Goal: Task Accomplishment & Management: Manage account settings

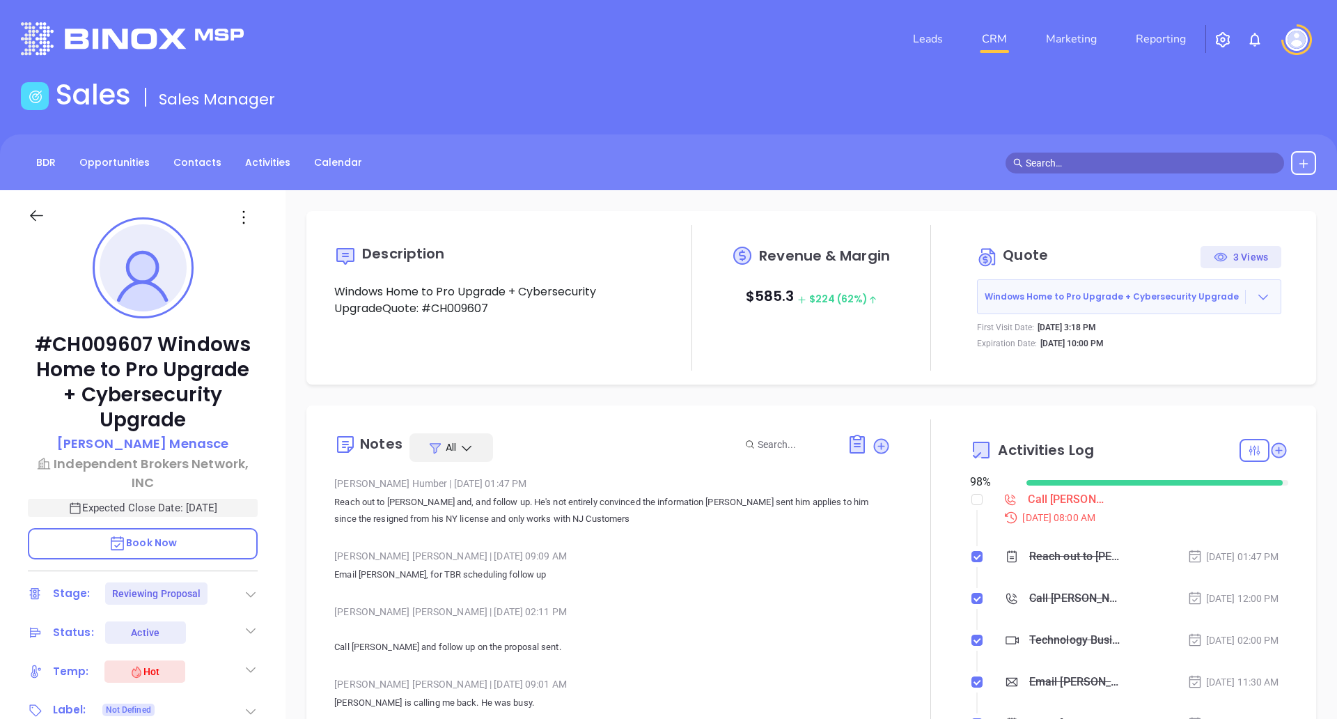
scroll to position [143, 0]
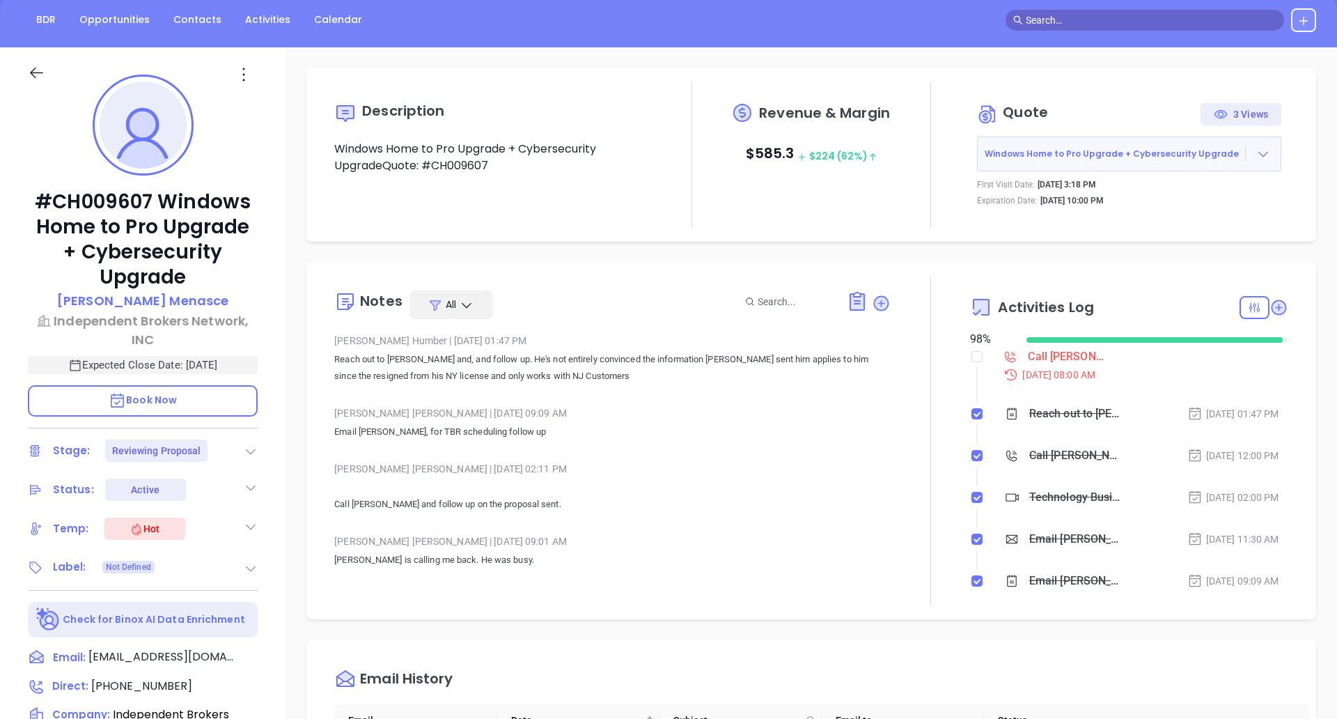
click at [246, 455] on icon at bounding box center [251, 451] width 14 height 14
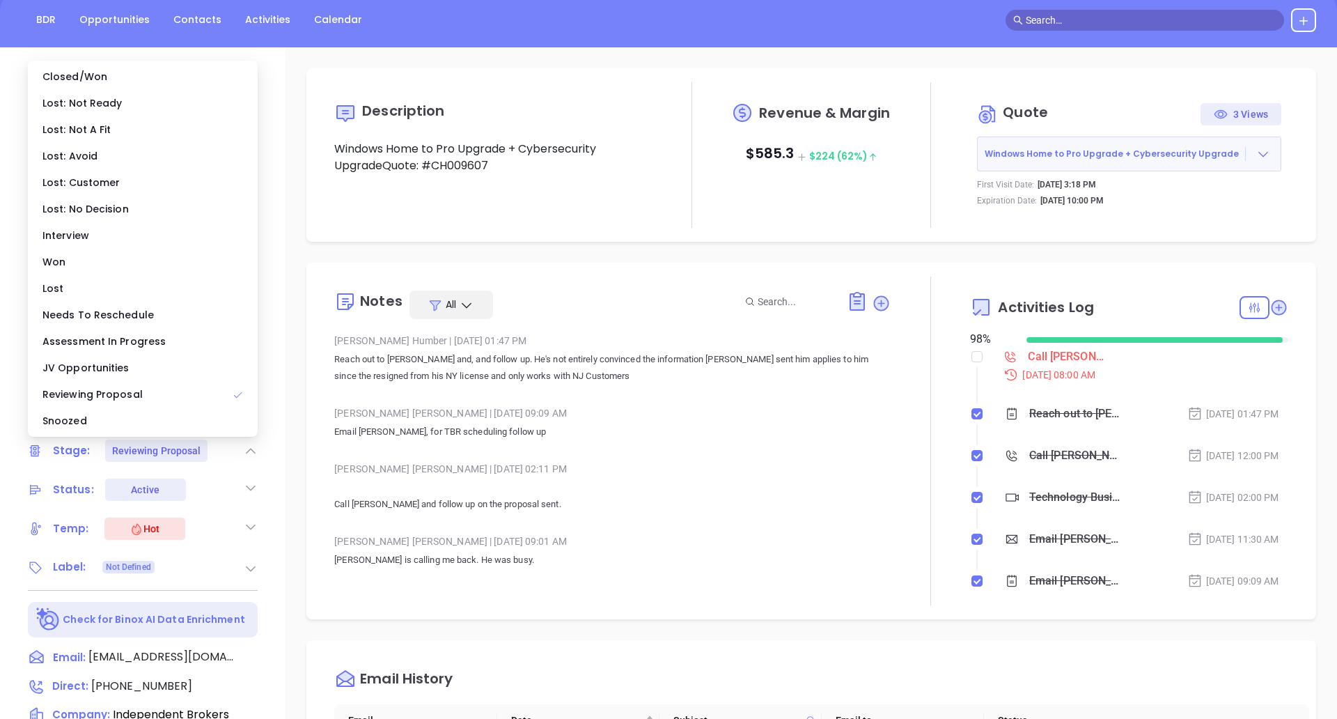
click at [246, 455] on icon at bounding box center [251, 451] width 14 height 14
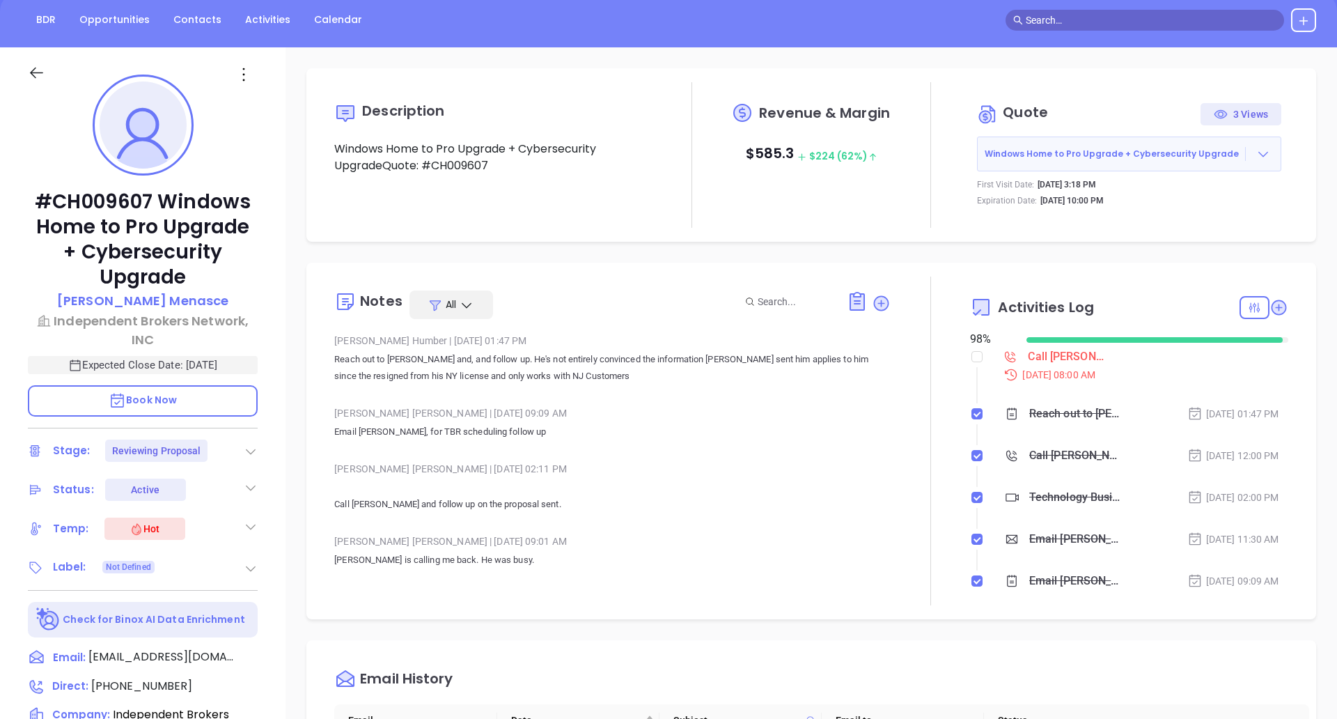
click at [39, 80] on icon at bounding box center [36, 72] width 17 height 17
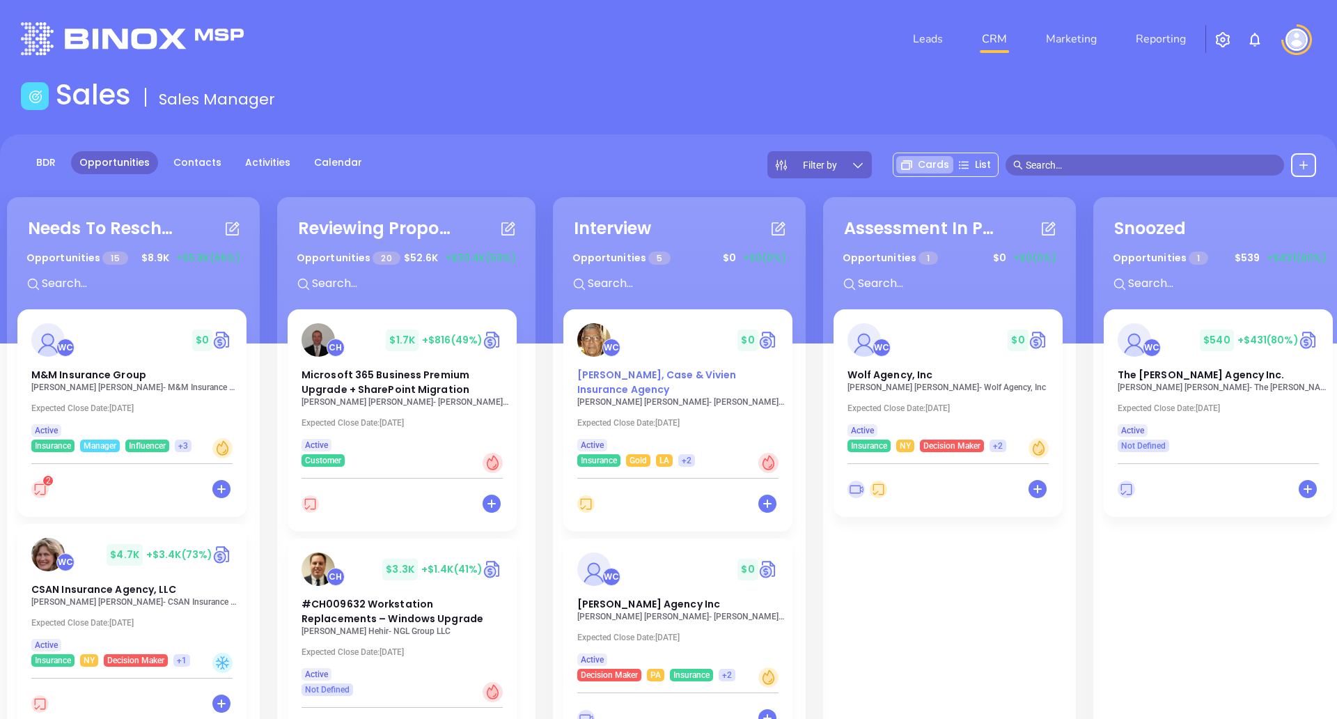
click at [681, 345] on div "WC $ 0" at bounding box center [678, 339] width 218 height 33
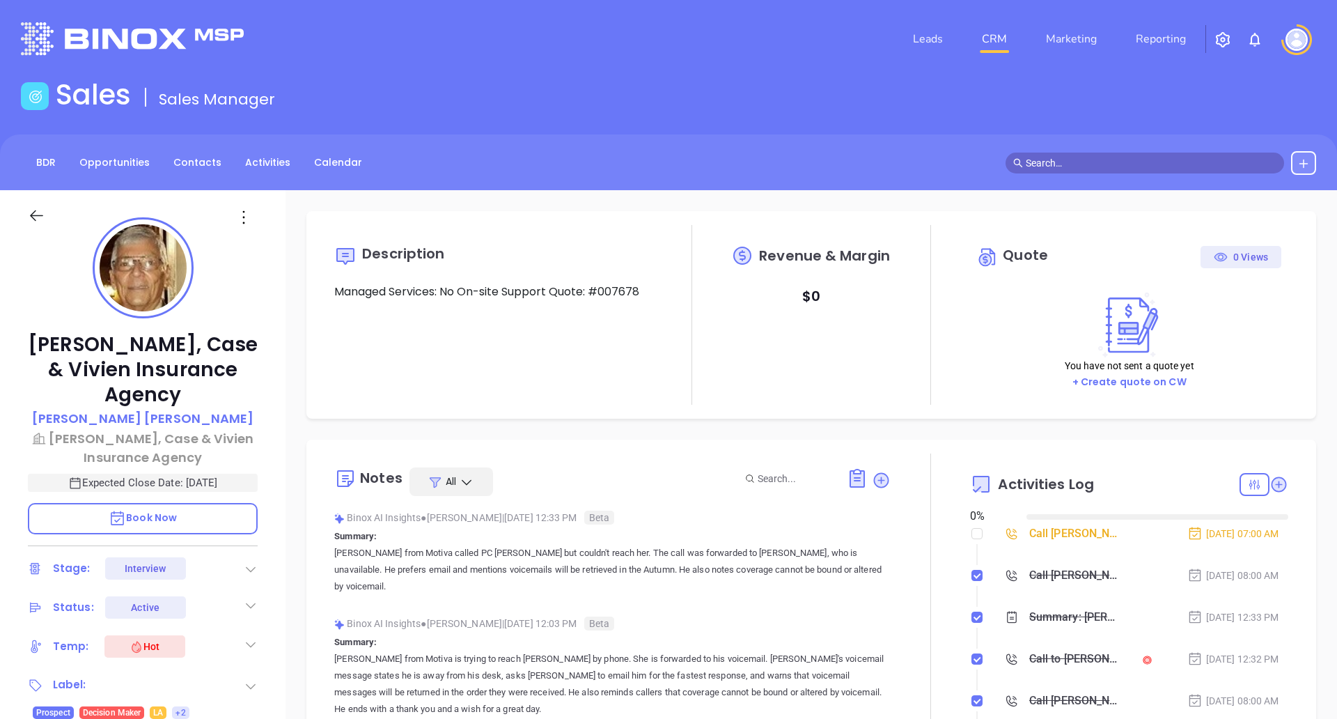
type input "[DATE]"
type input "[PERSON_NAME]"
click at [35, 220] on icon at bounding box center [36, 215] width 13 height 11
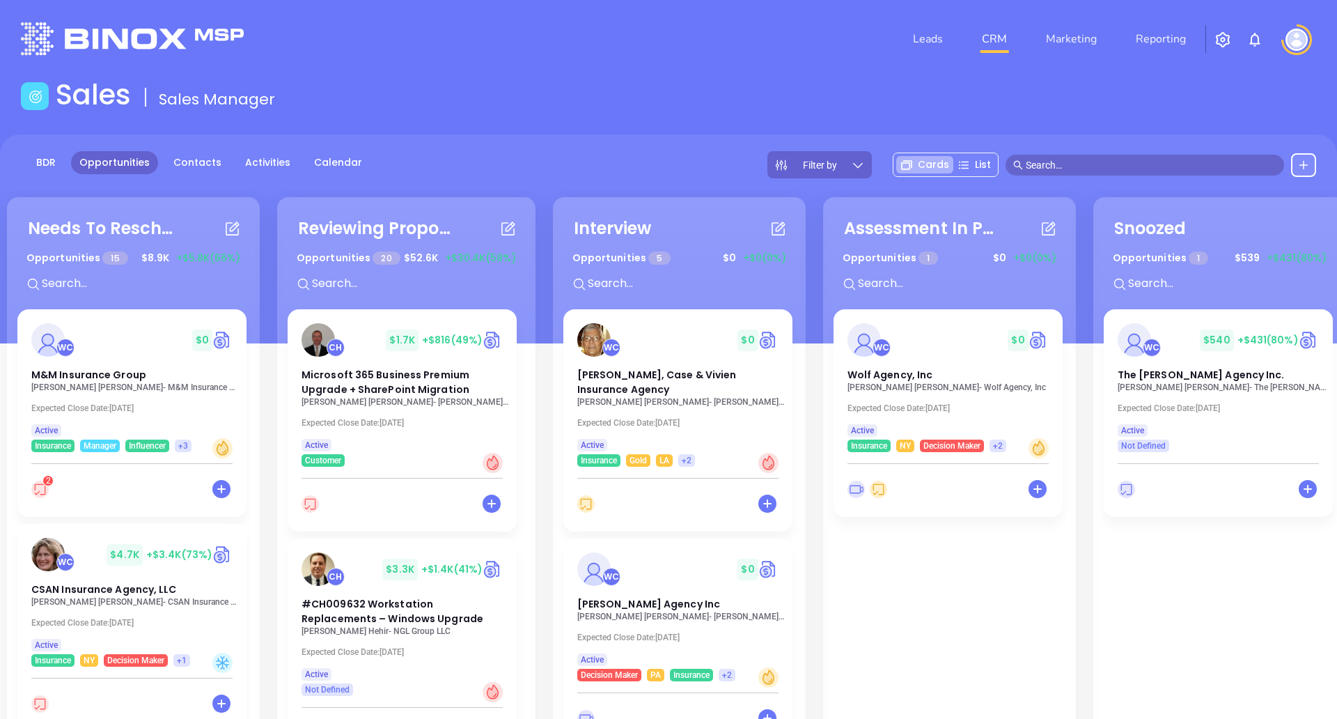
click at [948, 382] on p "[PERSON_NAME] Agency, Inc" at bounding box center [952, 387] width 209 height 10
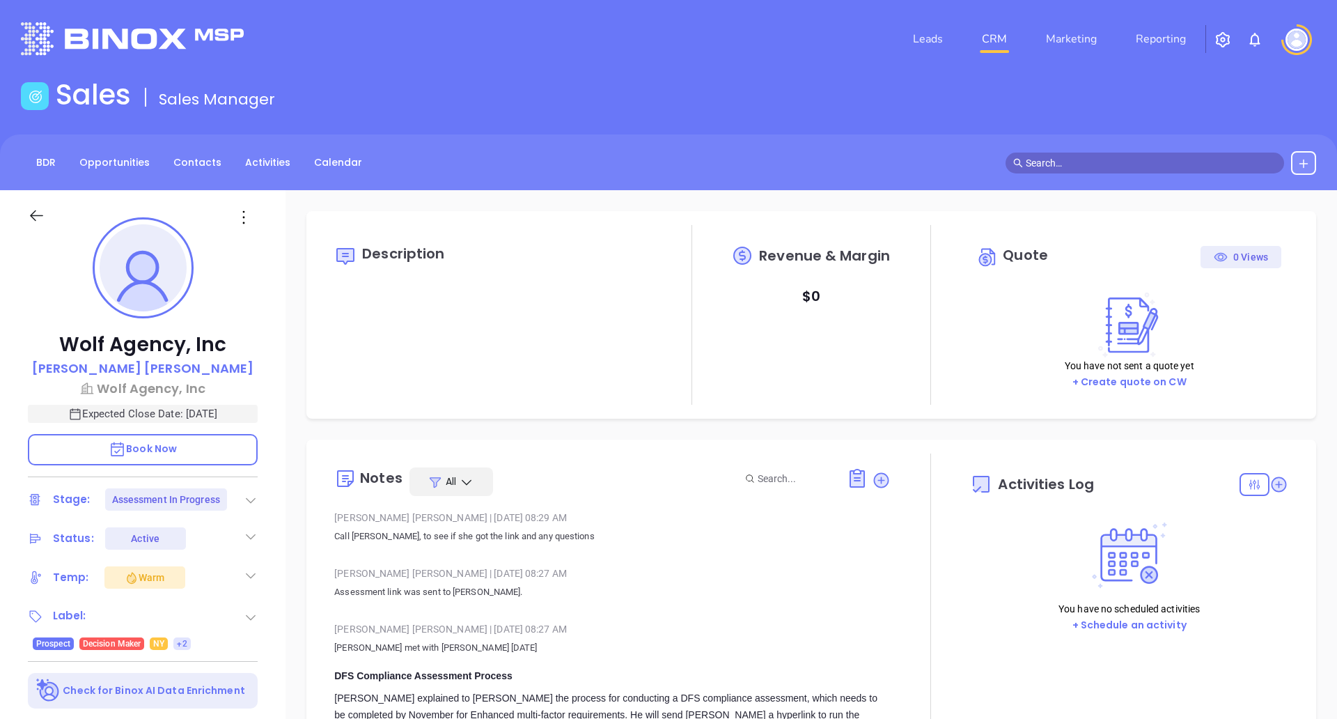
type input "[DATE]"
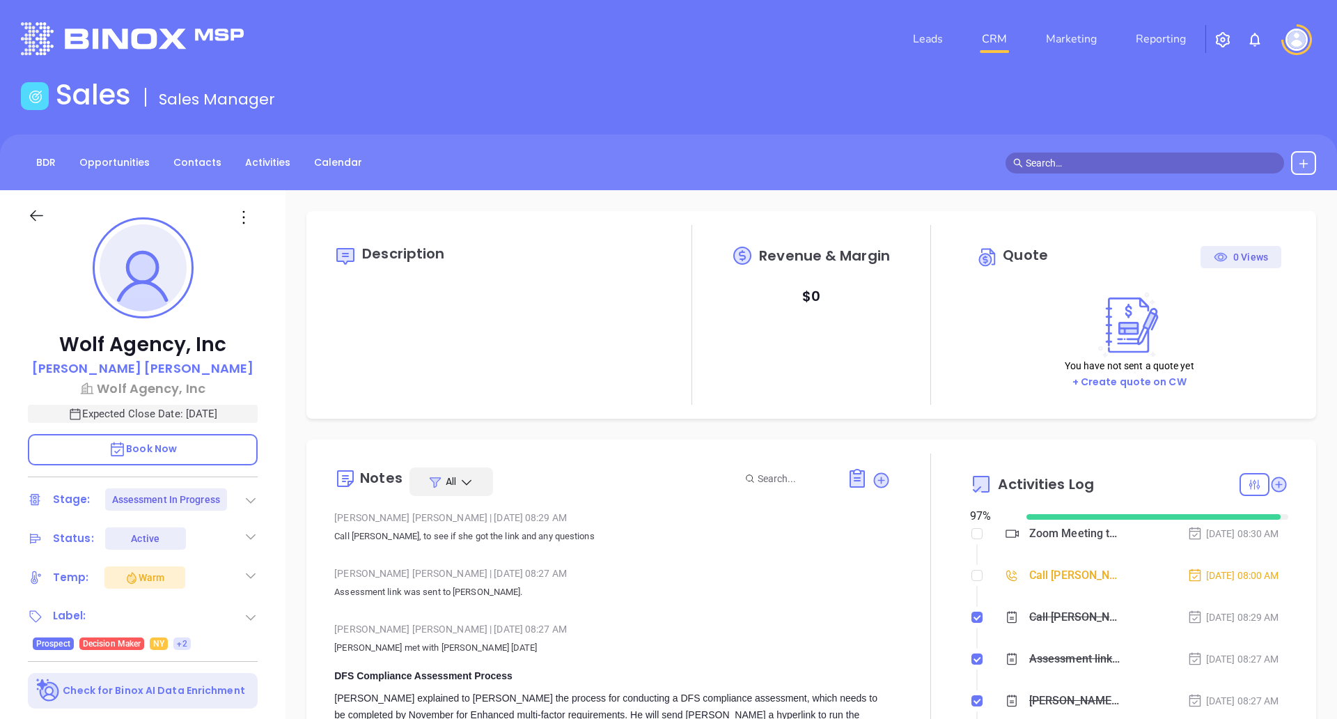
scroll to position [405, 0]
type input "[PERSON_NAME]"
click at [244, 536] on icon at bounding box center [251, 536] width 14 height 14
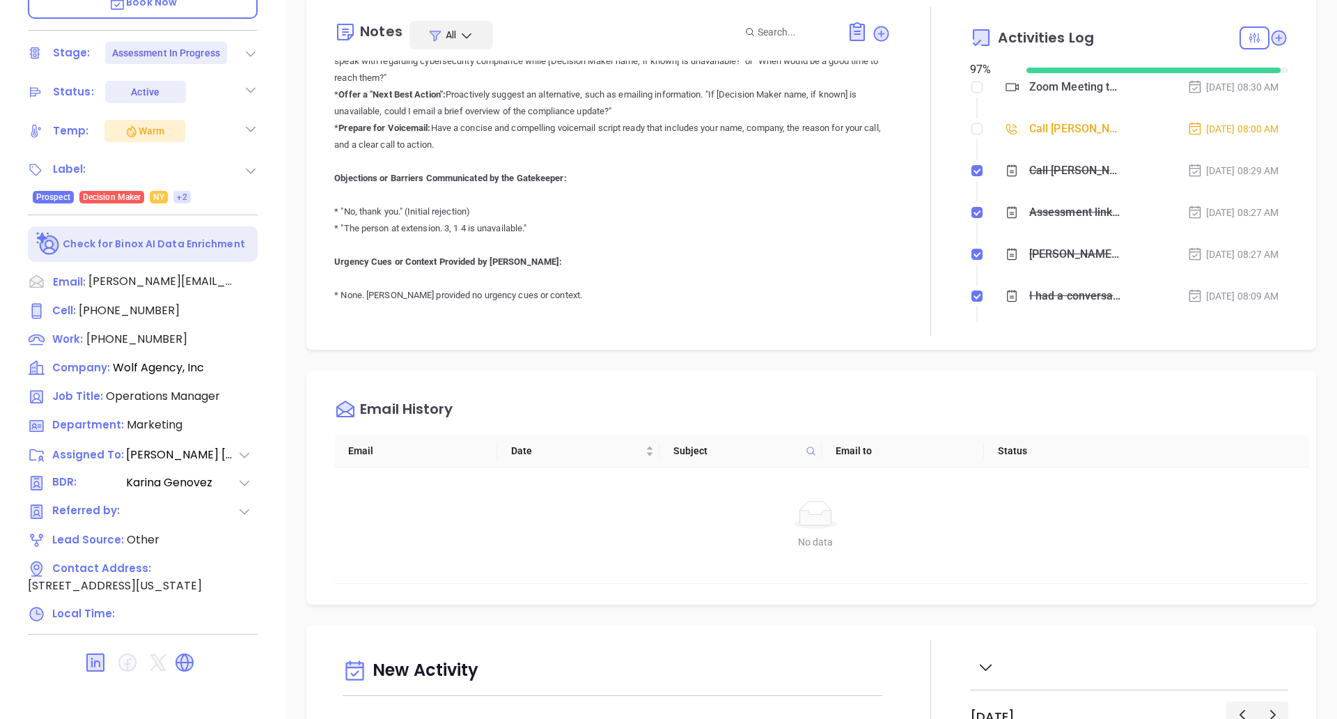
scroll to position [0, 0]
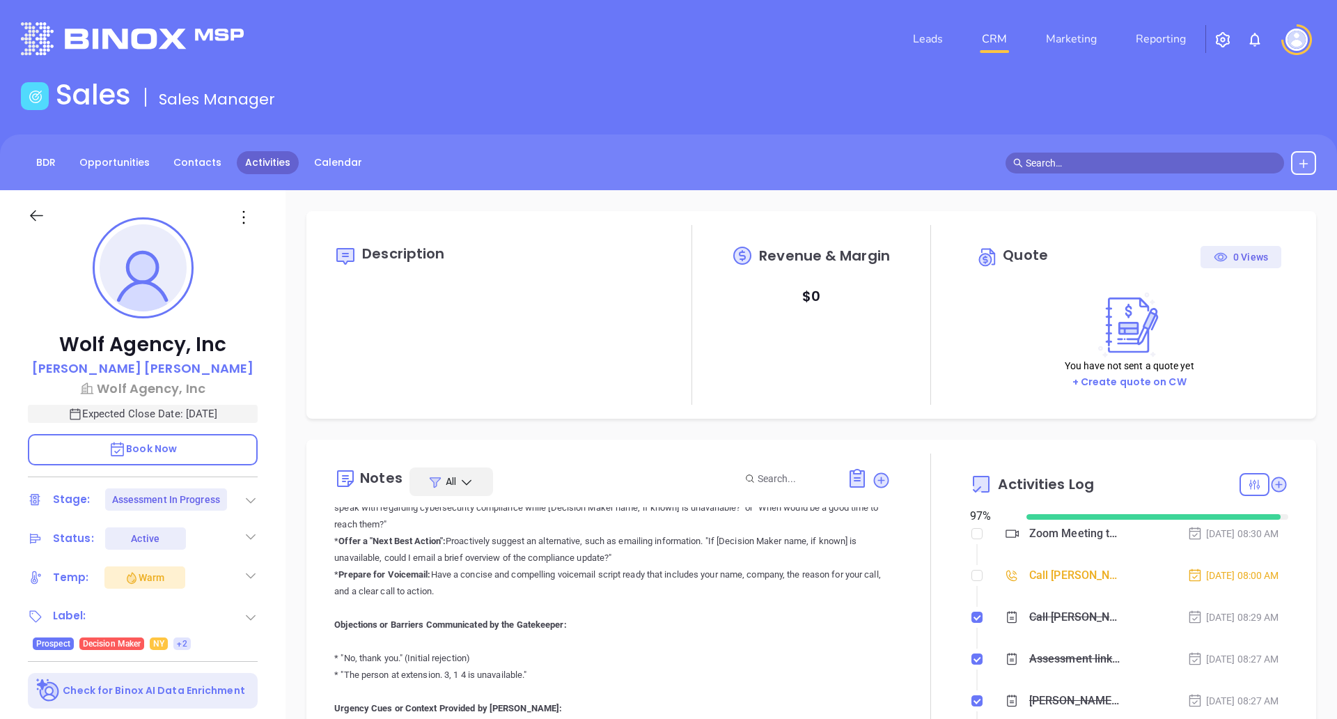
click at [254, 164] on link "Activities" at bounding box center [268, 162] width 62 height 23
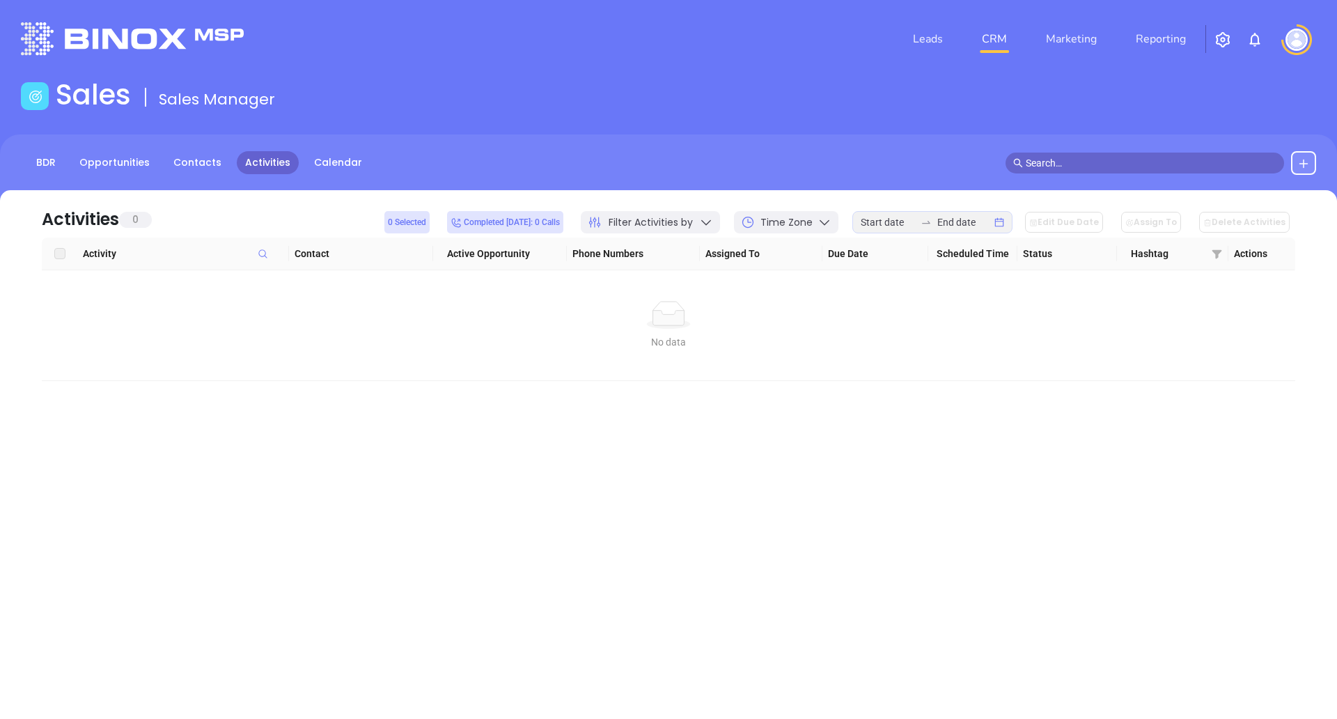
click at [678, 222] on span "Filter Activities by" at bounding box center [651, 222] width 84 height 15
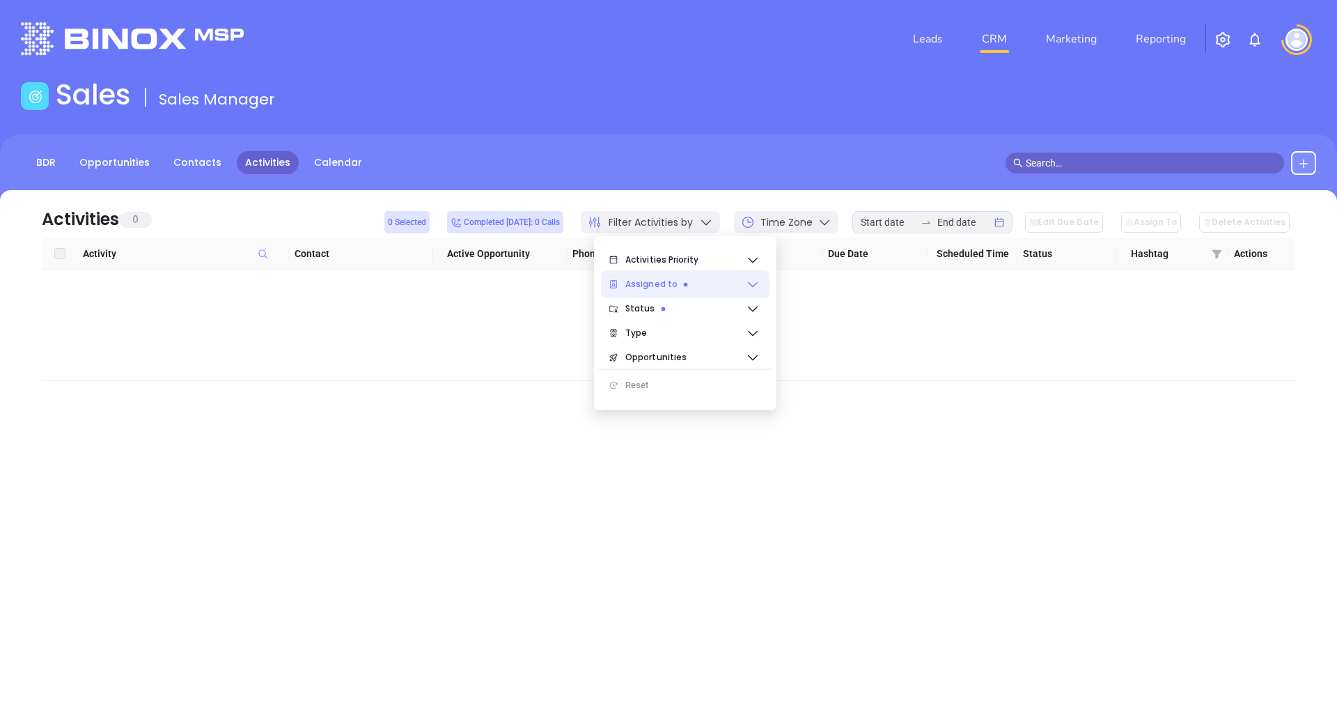
click at [662, 283] on span "Assigned to" at bounding box center [685, 284] width 120 height 28
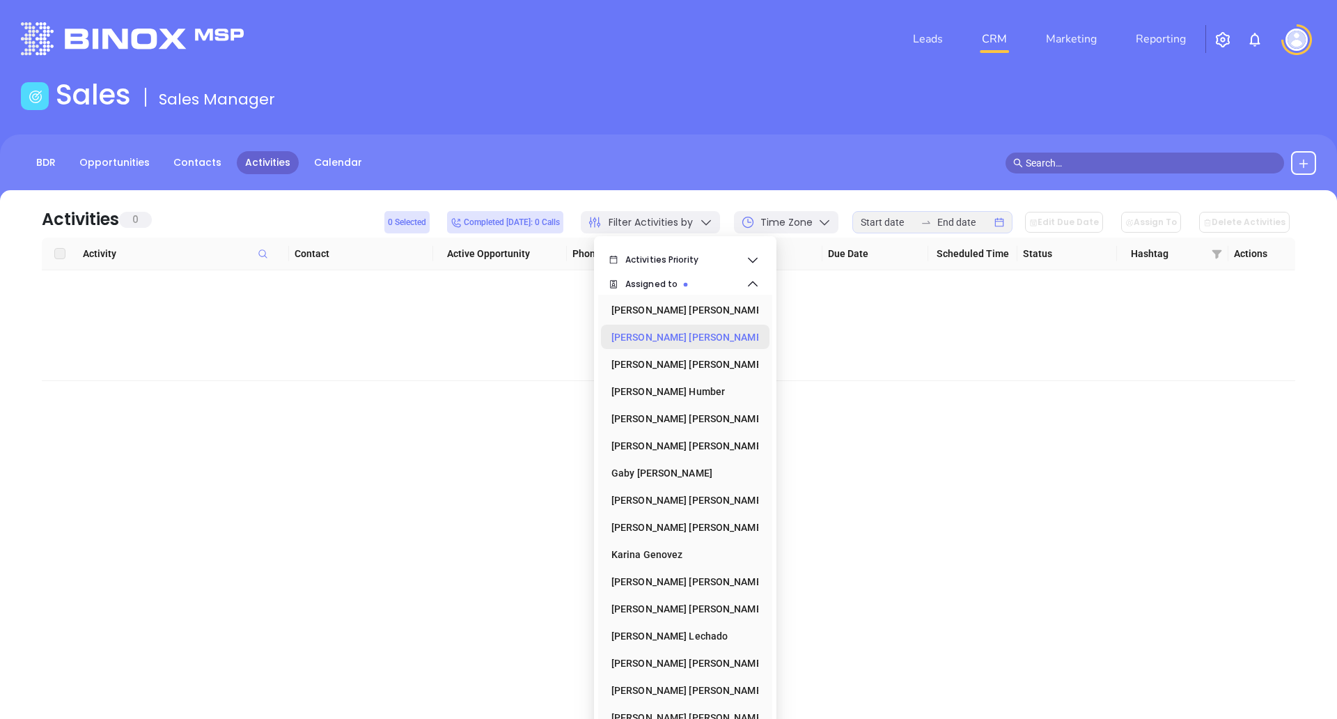
click at [665, 332] on div "[PERSON_NAME]" at bounding box center [680, 337] width 139 height 28
click at [675, 359] on div "[PERSON_NAME]" at bounding box center [680, 364] width 139 height 28
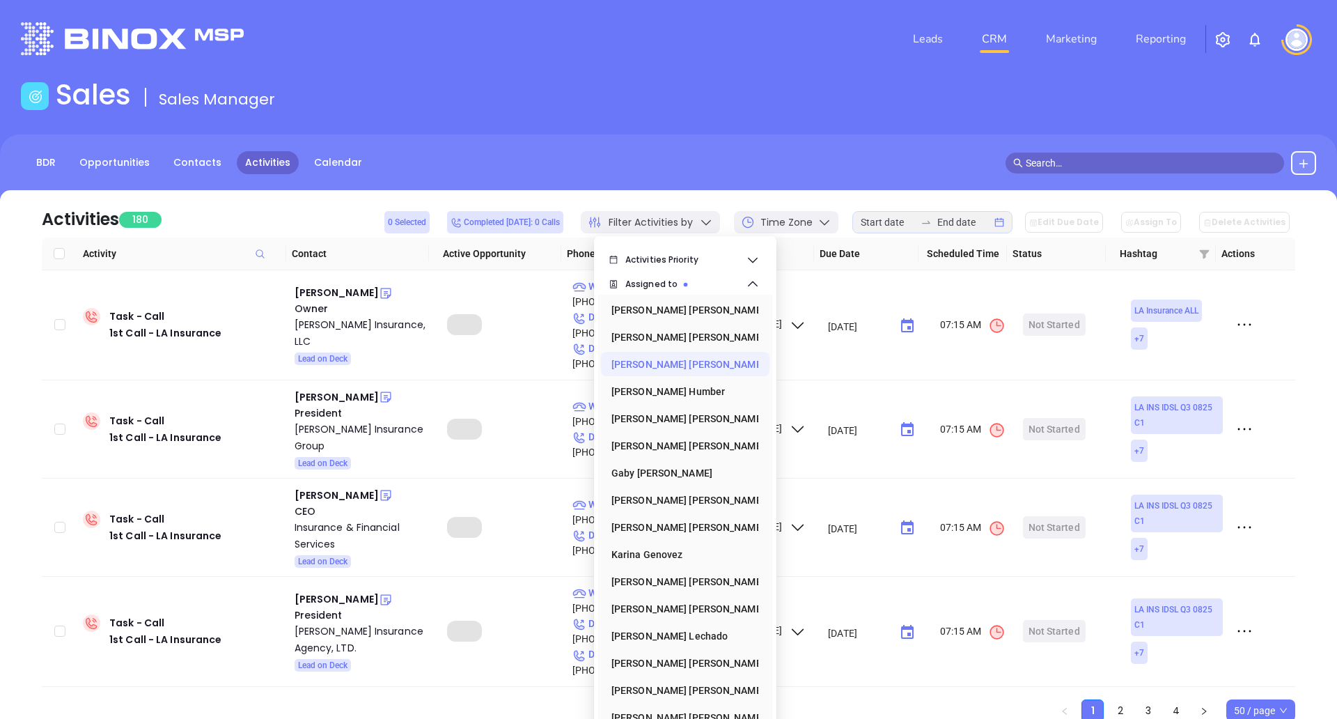
click at [777, 199] on div "Activities 180 0 Selected Completed [DATE]: 0 Calls Filter Activities by Time Z…" at bounding box center [669, 213] width 1254 height 47
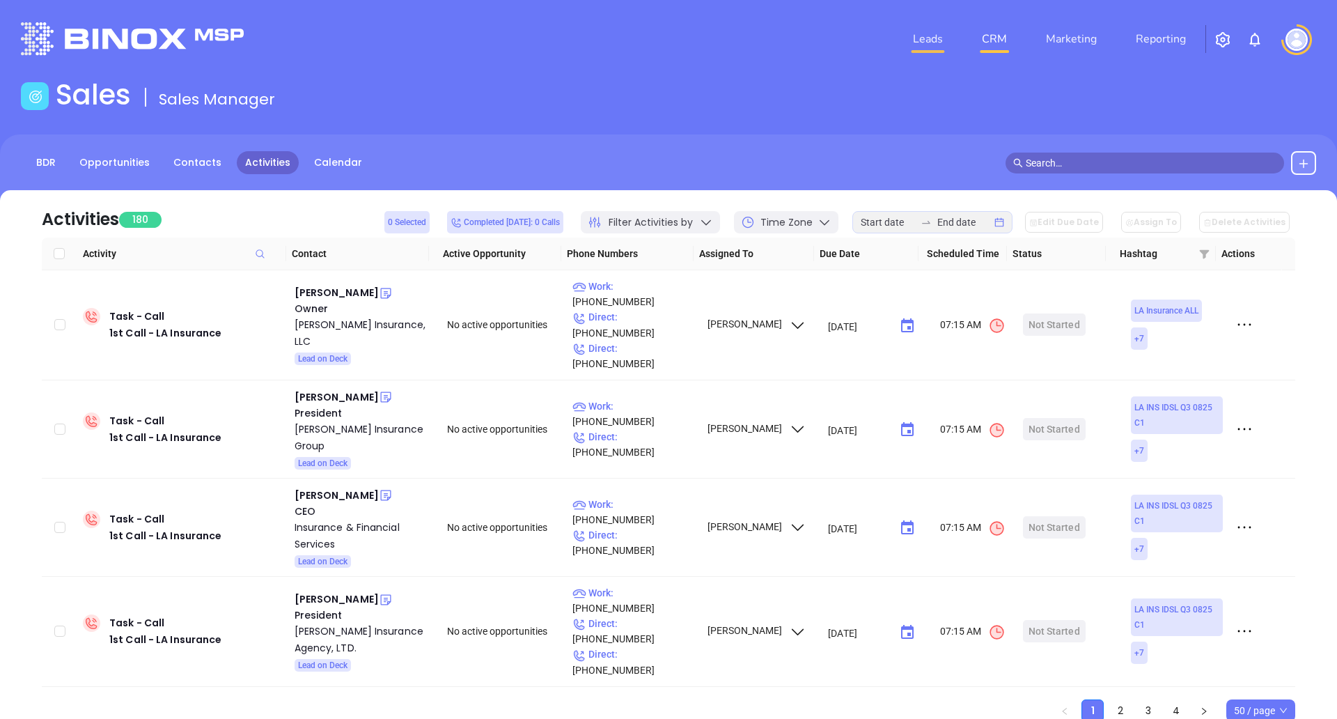
click at [920, 33] on link "Leads" at bounding box center [927, 39] width 41 height 28
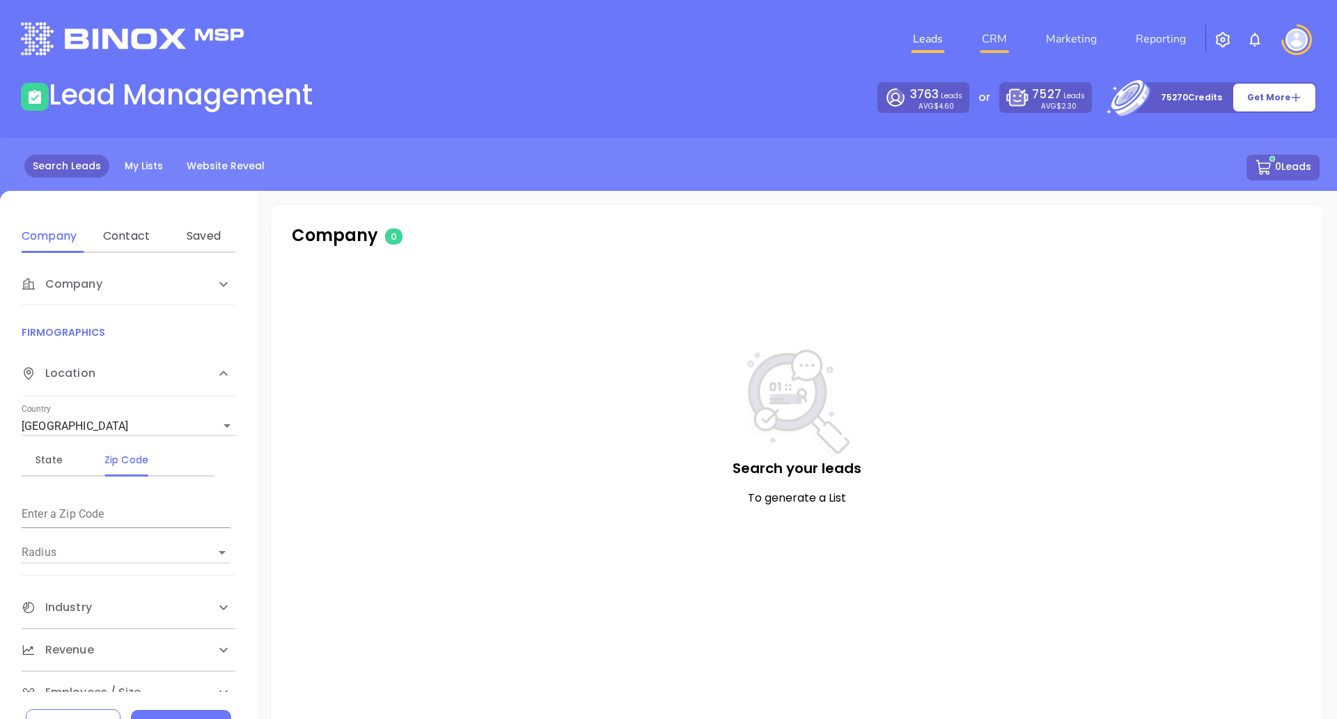
click at [986, 42] on link "CRM" at bounding box center [994, 39] width 36 height 28
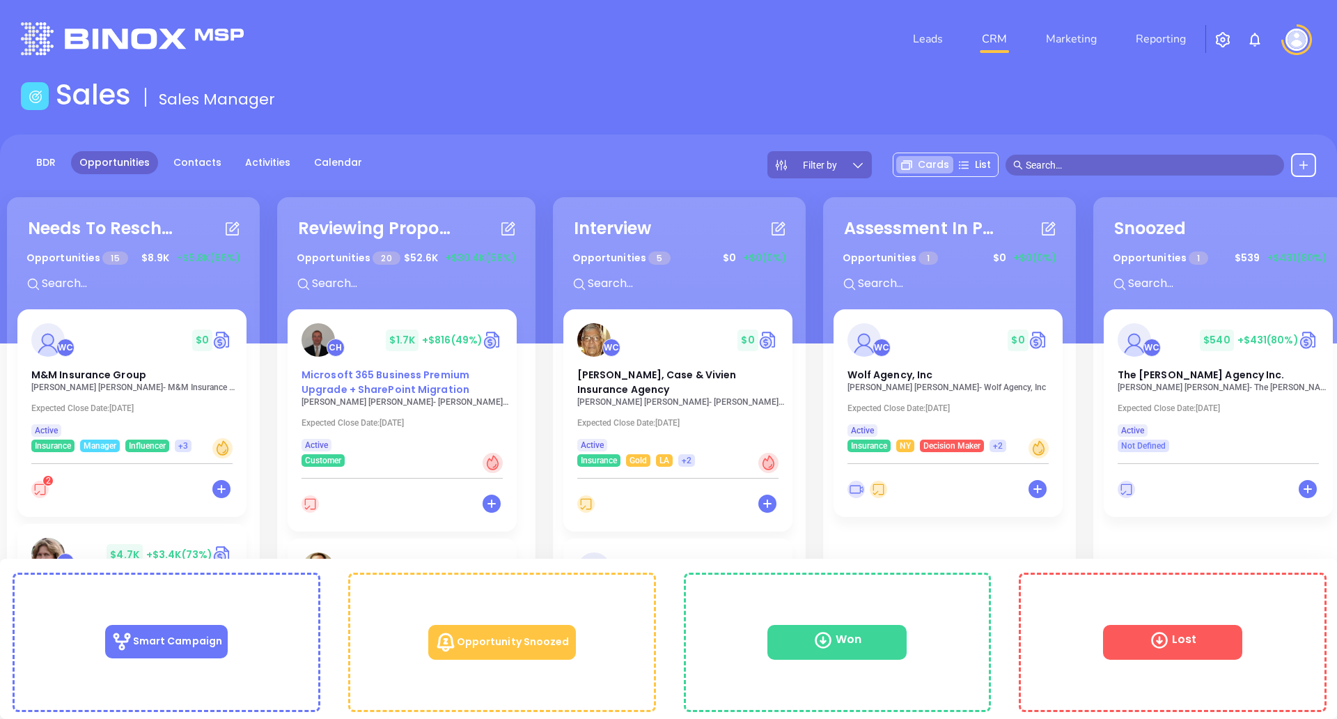
click at [488, 396] on div "Microsoft 365 Business Premium Upgrade + SharePoint Migration" at bounding box center [402, 382] width 218 height 29
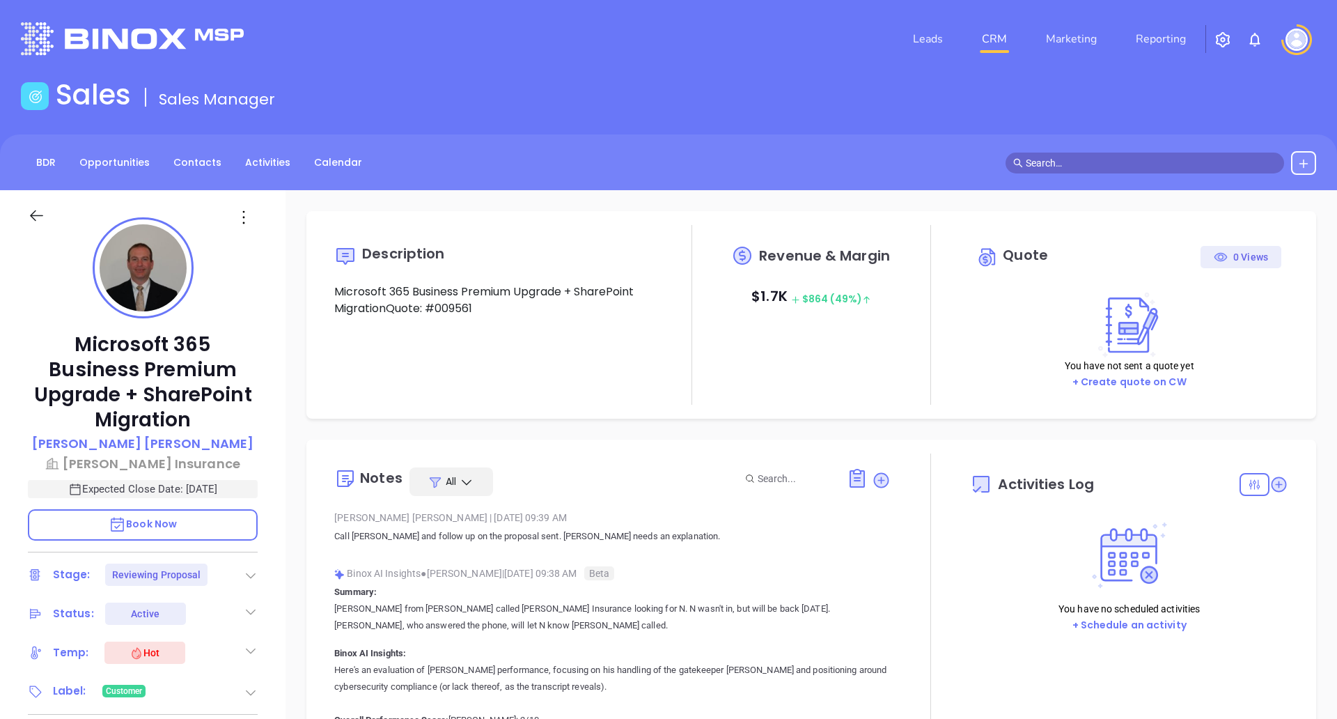
type input "[DATE]"
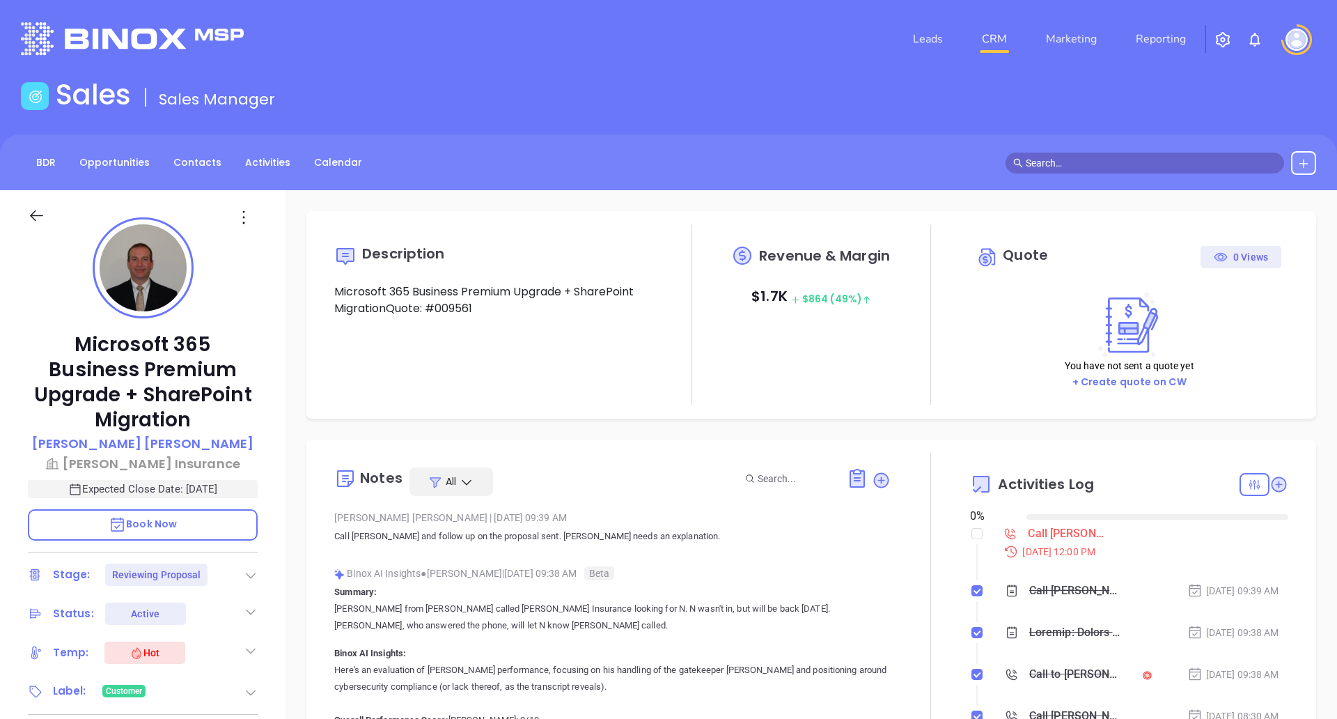
type input "[PERSON_NAME]"
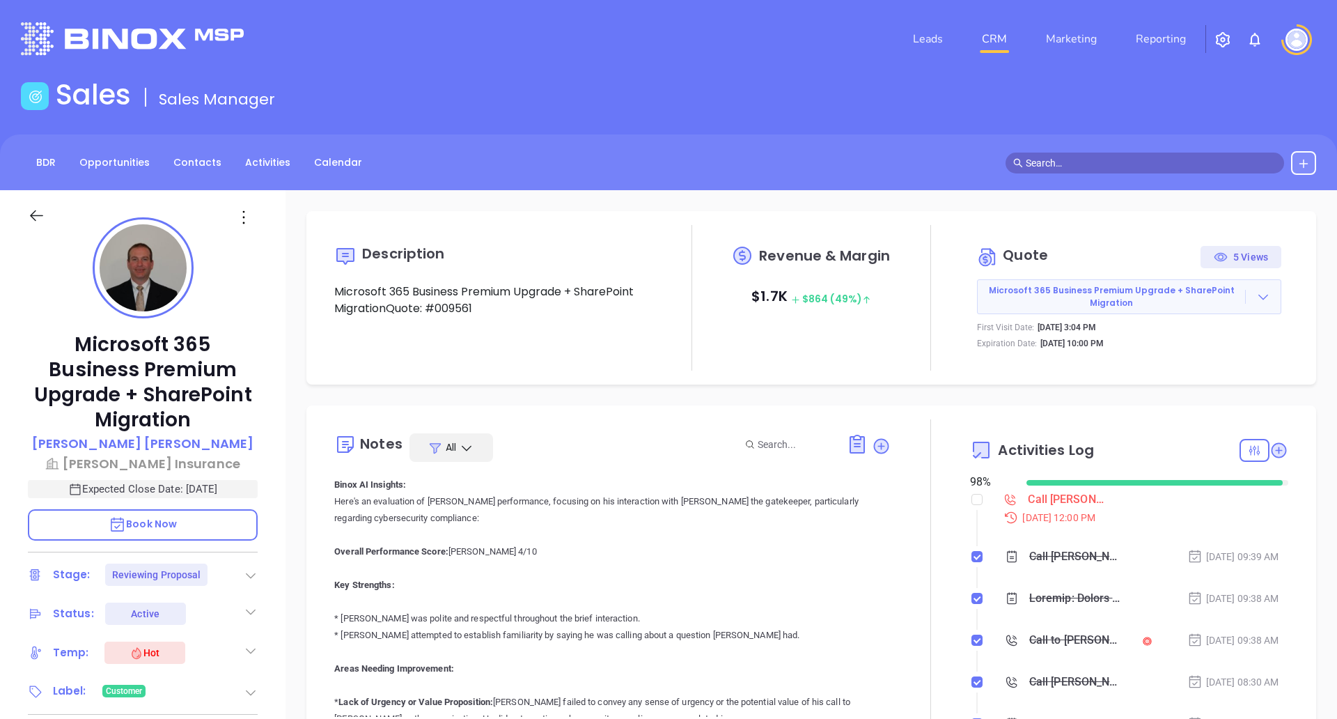
scroll to position [90, 0]
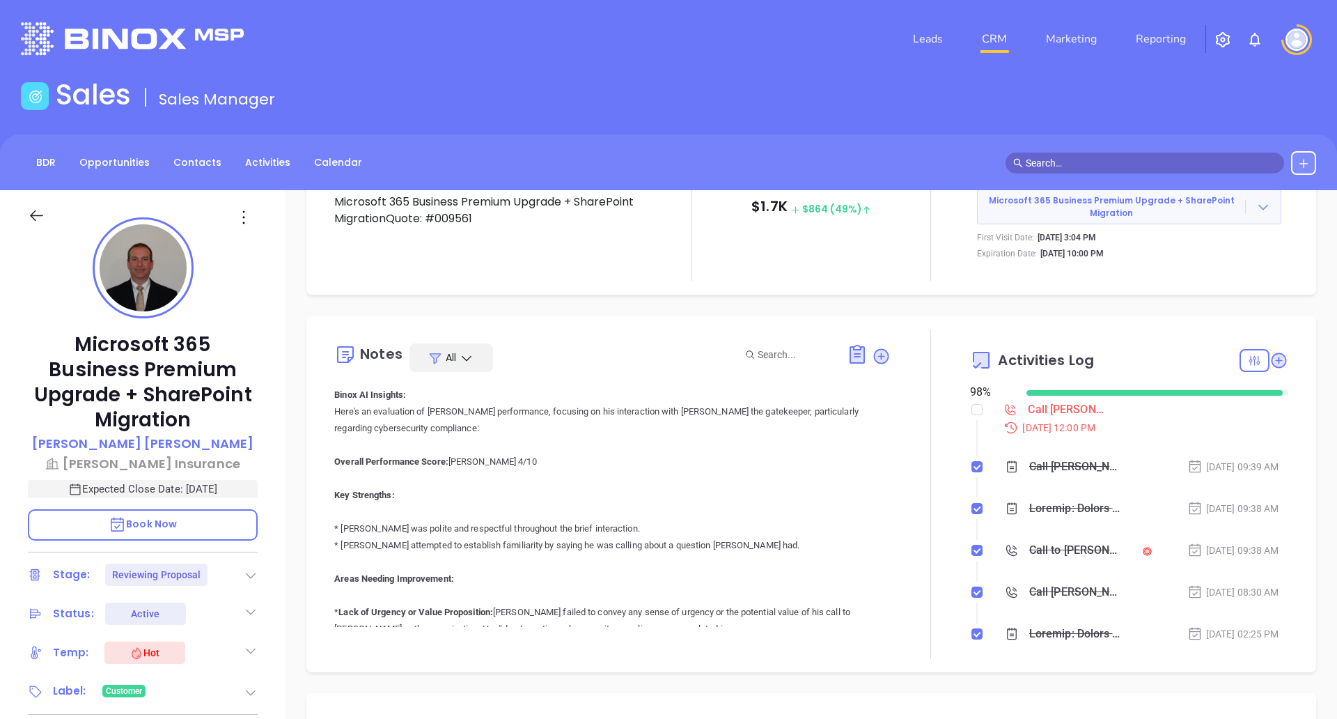
click at [1005, 469] on icon at bounding box center [1012, 467] width 14 height 14
click at [1007, 461] on icon at bounding box center [1012, 467] width 10 height 12
click at [1005, 463] on icon at bounding box center [1012, 467] width 14 height 14
click at [1048, 465] on div "Call [PERSON_NAME] and follow up on the proposal sent. [PERSON_NAME] needs an e…" at bounding box center [1075, 466] width 93 height 21
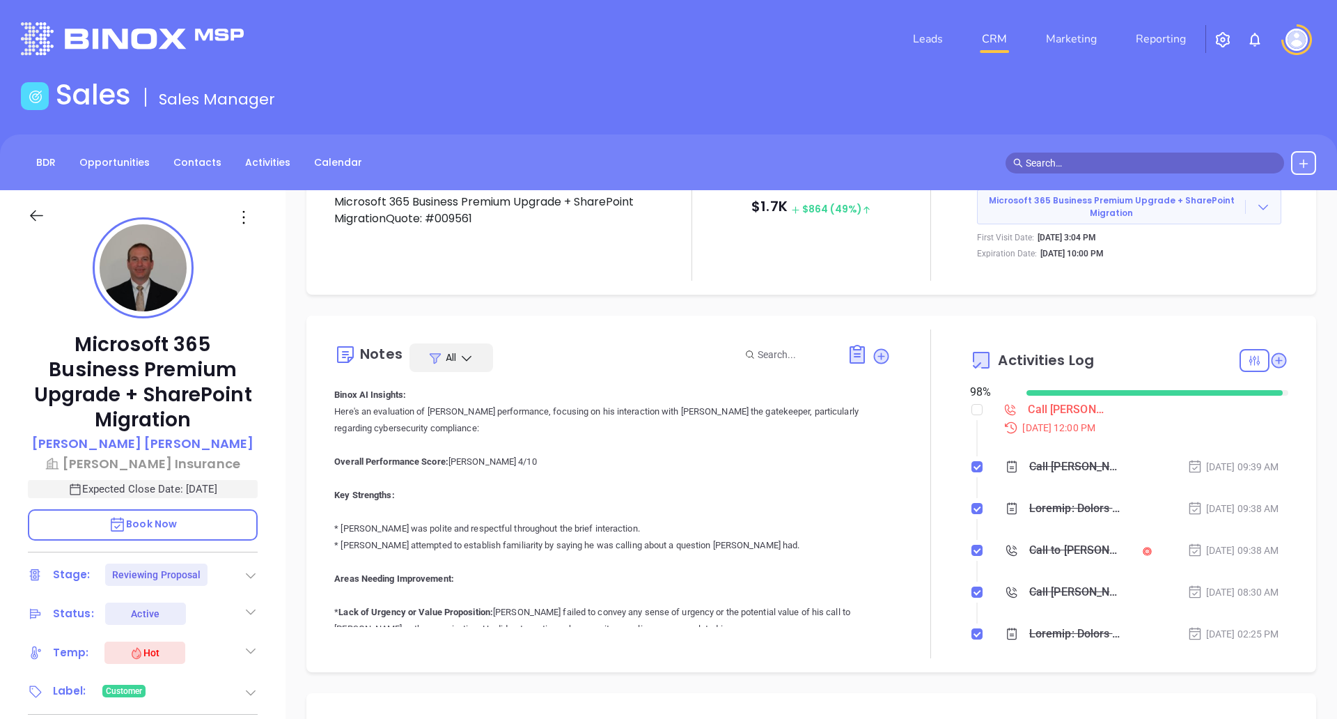
click at [1048, 465] on div "Call [PERSON_NAME] and follow up on the proposal sent. [PERSON_NAME] needs an e…" at bounding box center [1075, 466] width 93 height 21
click at [1029, 507] on div at bounding box center [1075, 508] width 93 height 21
click at [1038, 547] on div "Call to [PERSON_NAME]" at bounding box center [1075, 550] width 93 height 21
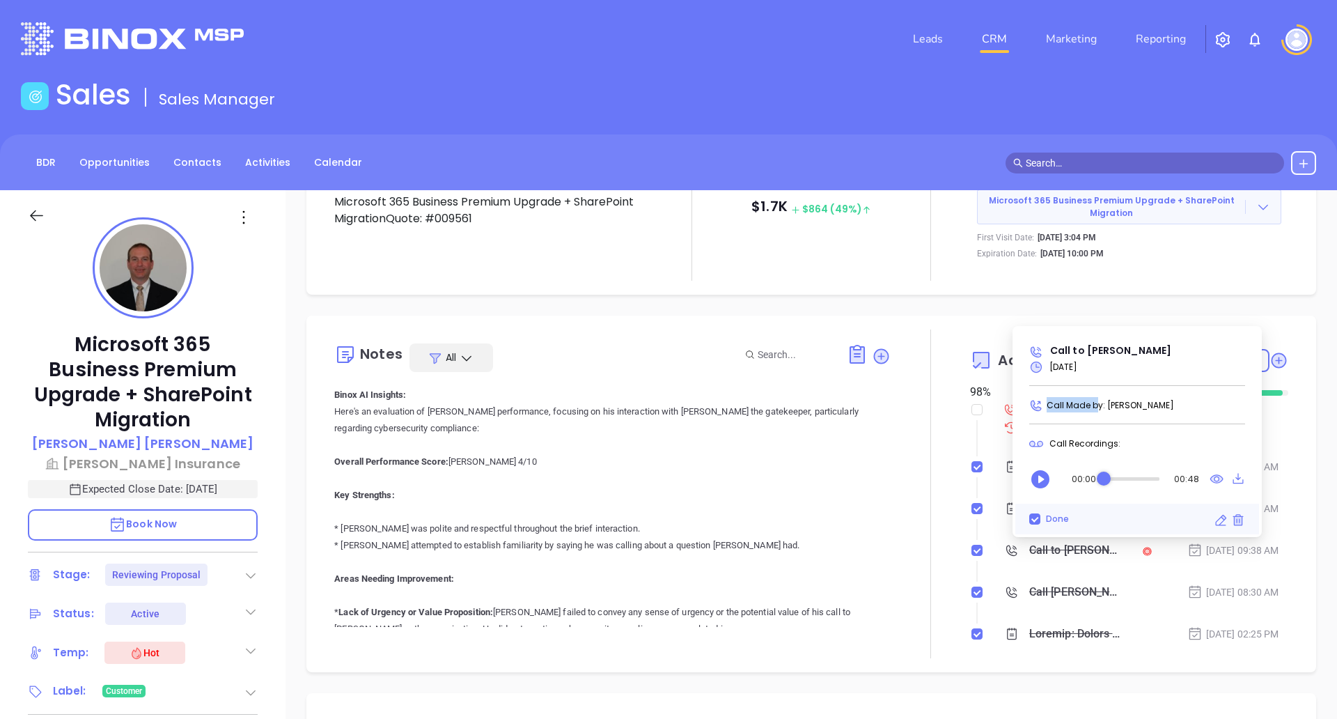
drag, startPoint x: 1097, startPoint y: 403, endPoint x: 1206, endPoint y: 416, distance: 110.2
click at [1206, 416] on div "Call to [PERSON_NAME] [DATE] Call Made by: [PERSON_NAME] Call Recordings: 00:00…" at bounding box center [1137, 431] width 244 height 205
click at [1126, 410] on span "Call Made by: [PERSON_NAME]" at bounding box center [1110, 405] width 127 height 12
click at [1037, 585] on div "Call [PERSON_NAME] to follow up - [PERSON_NAME]" at bounding box center [1075, 592] width 93 height 21
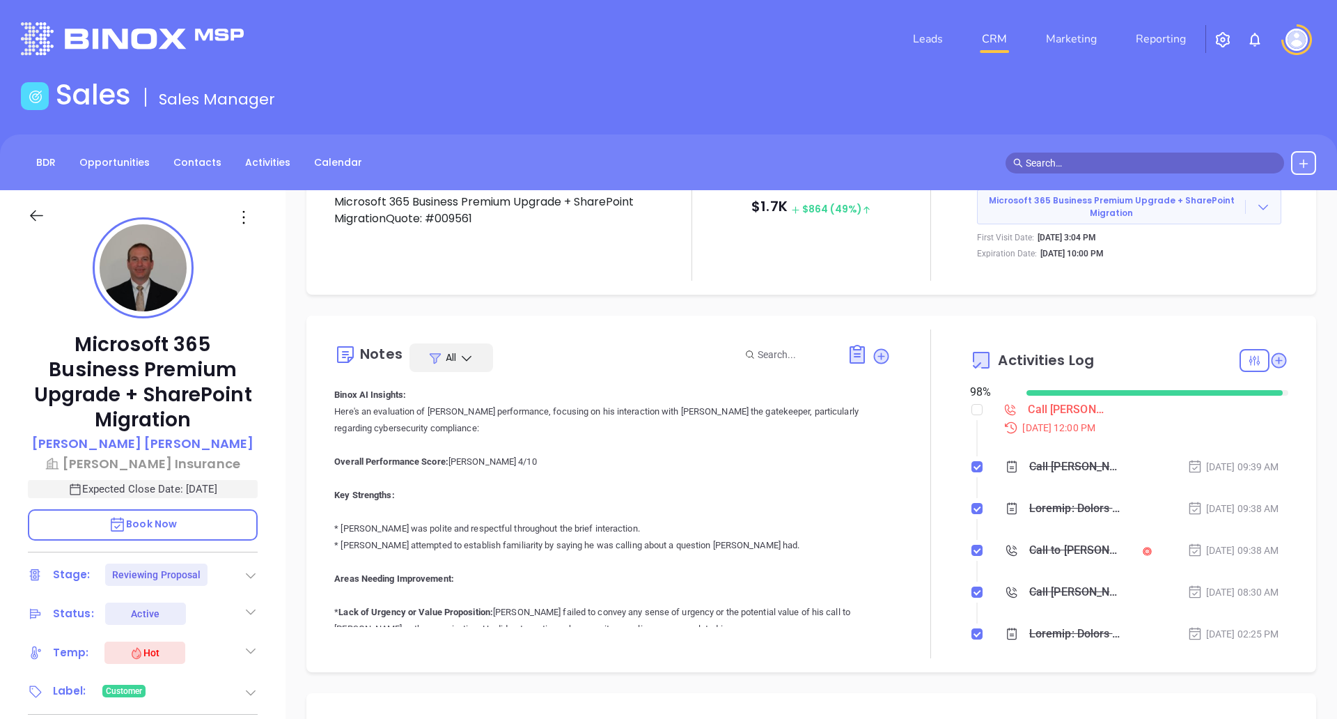
click at [956, 568] on div at bounding box center [930, 493] width 79 height 329
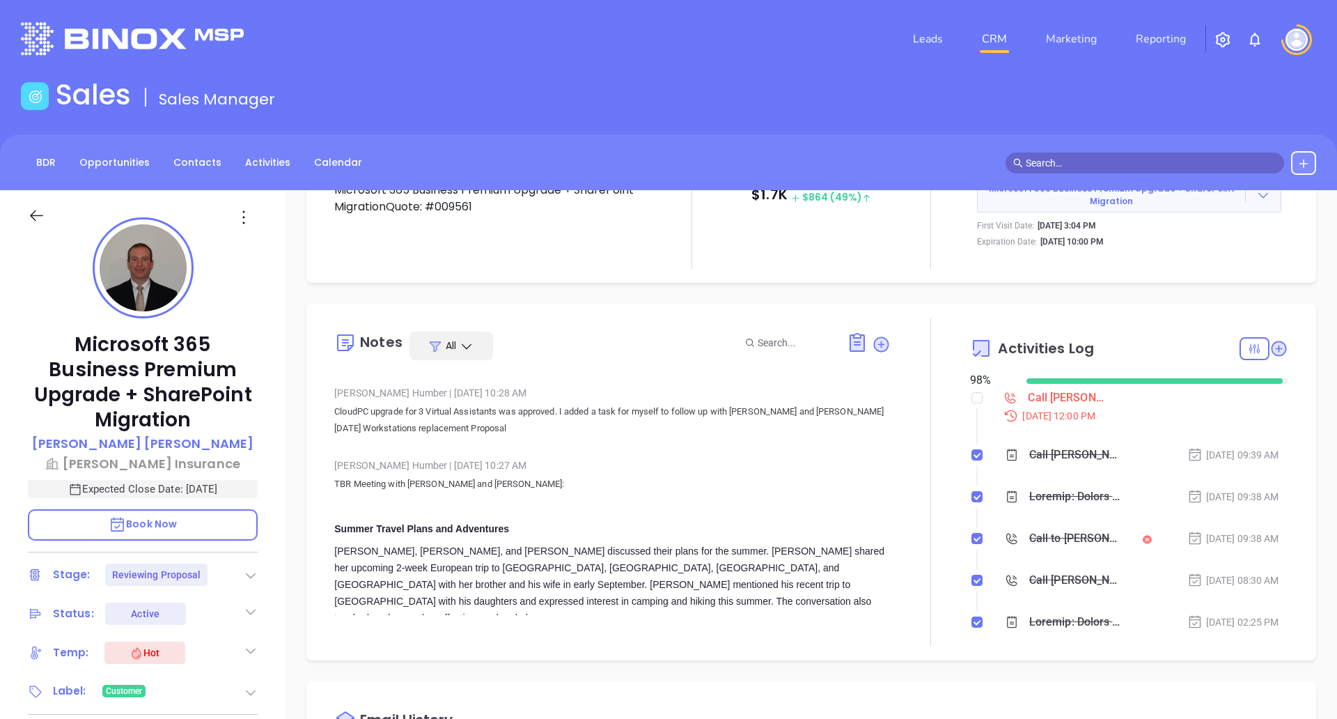
scroll to position [103, 0]
drag, startPoint x: 969, startPoint y: 470, endPoint x: 1017, endPoint y: 463, distance: 48.6
click at [1017, 463] on li "Call [PERSON_NAME] and follow up on the proposal sent. [PERSON_NAME] needs an e…" at bounding box center [1131, 467] width 315 height 38
click at [982, 472] on li "Call [PERSON_NAME] and follow up on the proposal sent. [PERSON_NAME] needs an e…" at bounding box center [1131, 467] width 315 height 38
